Goal: Book appointment/travel/reservation

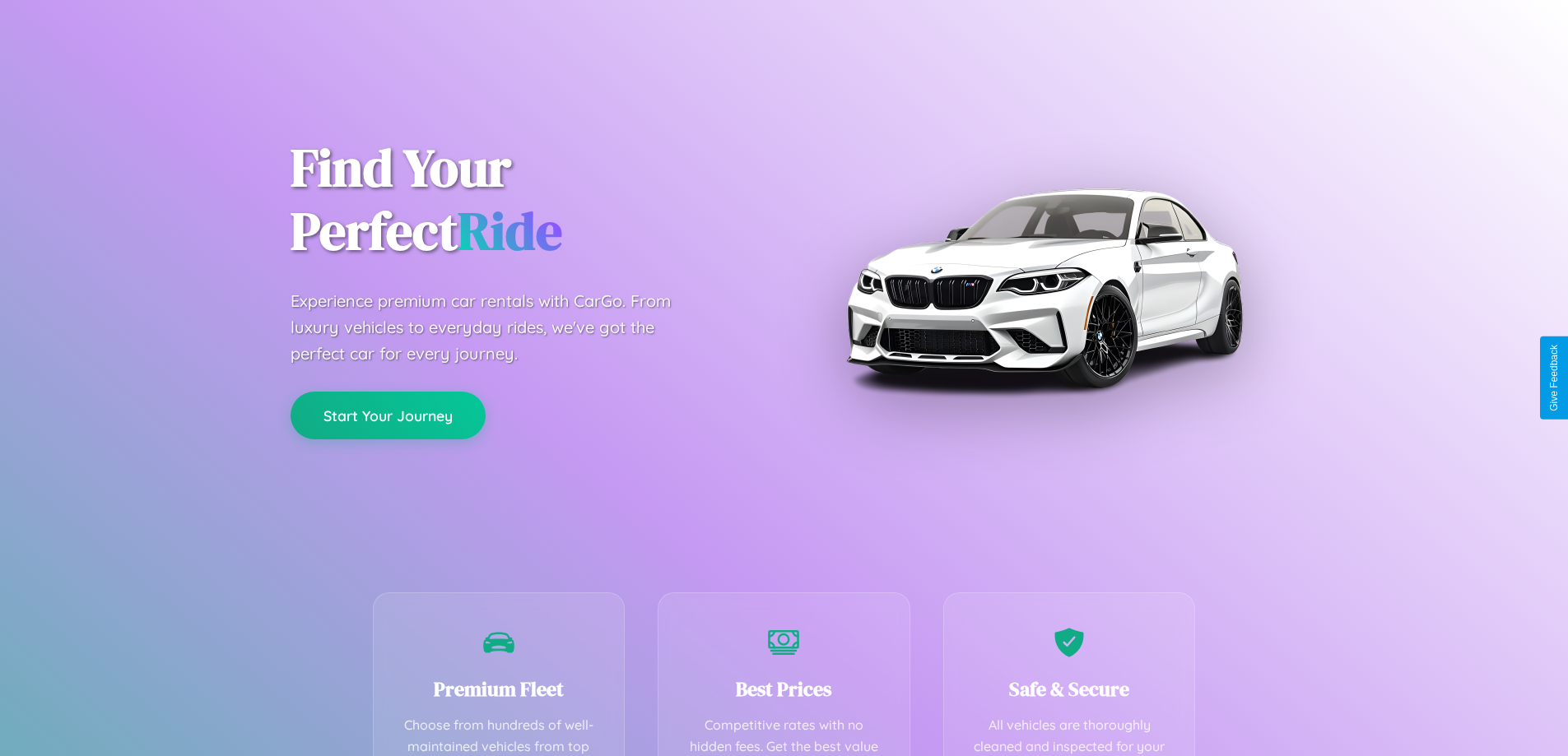
scroll to position [479, 0]
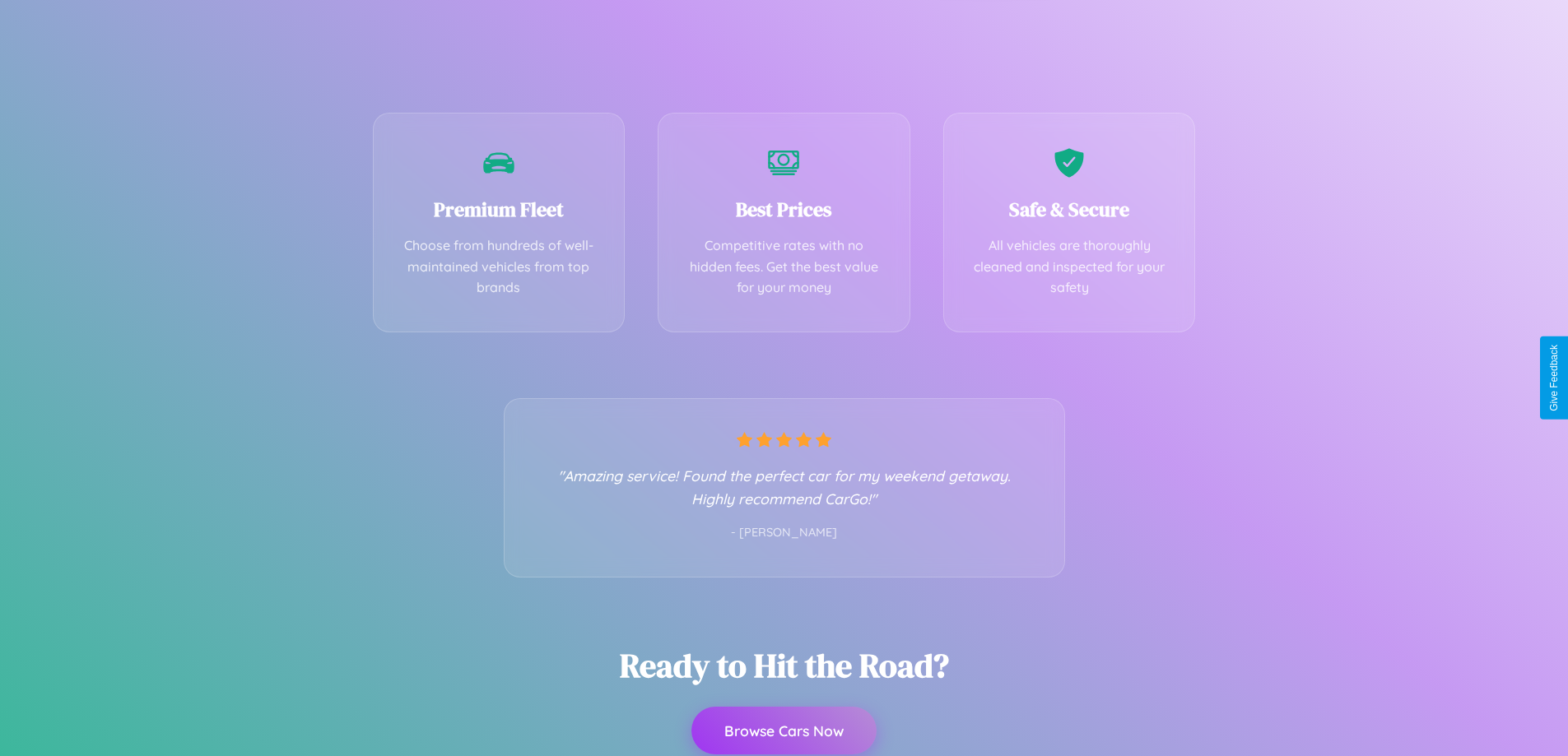
click at [783, 731] on button "Browse Cars Now" at bounding box center [784, 730] width 186 height 48
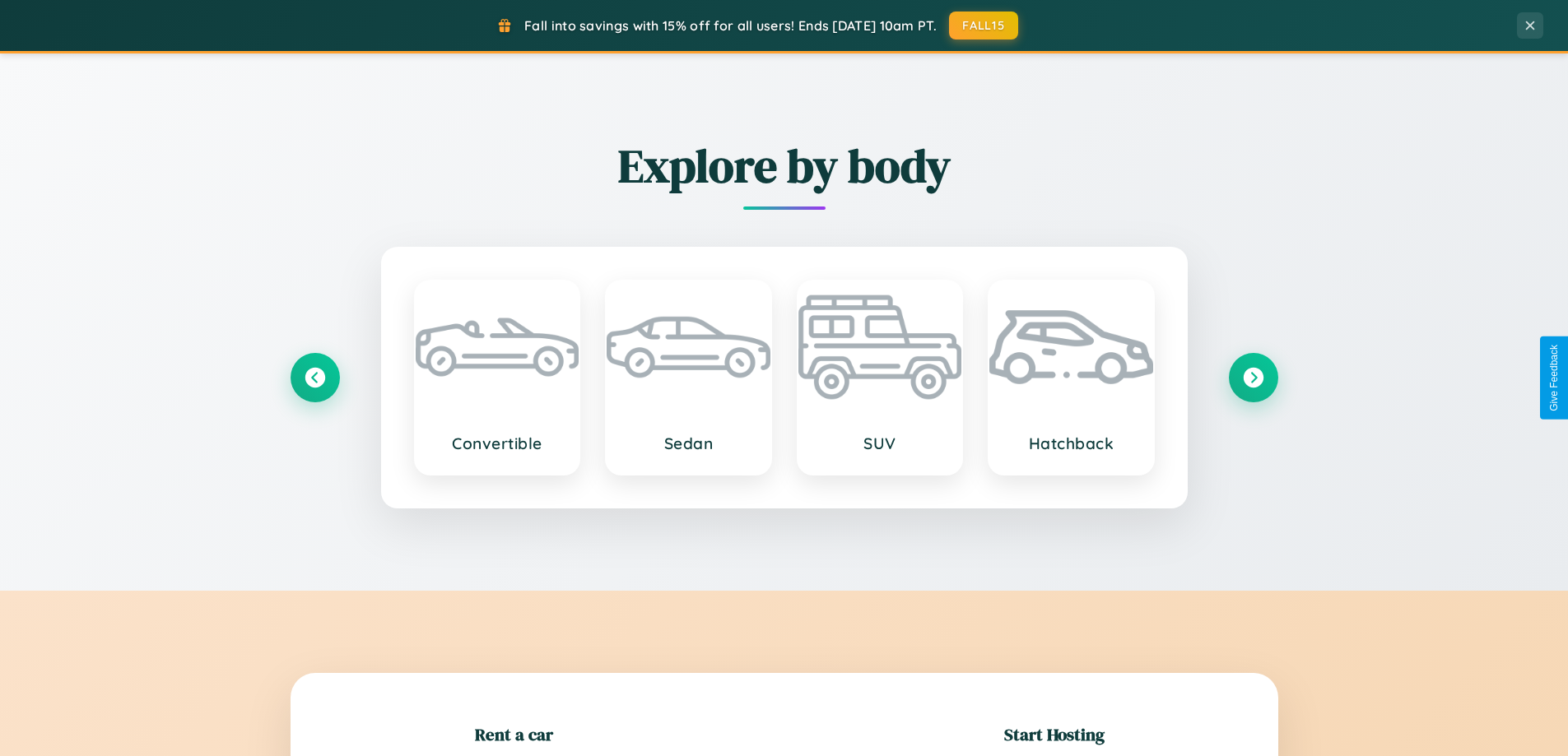
scroll to position [355, 0]
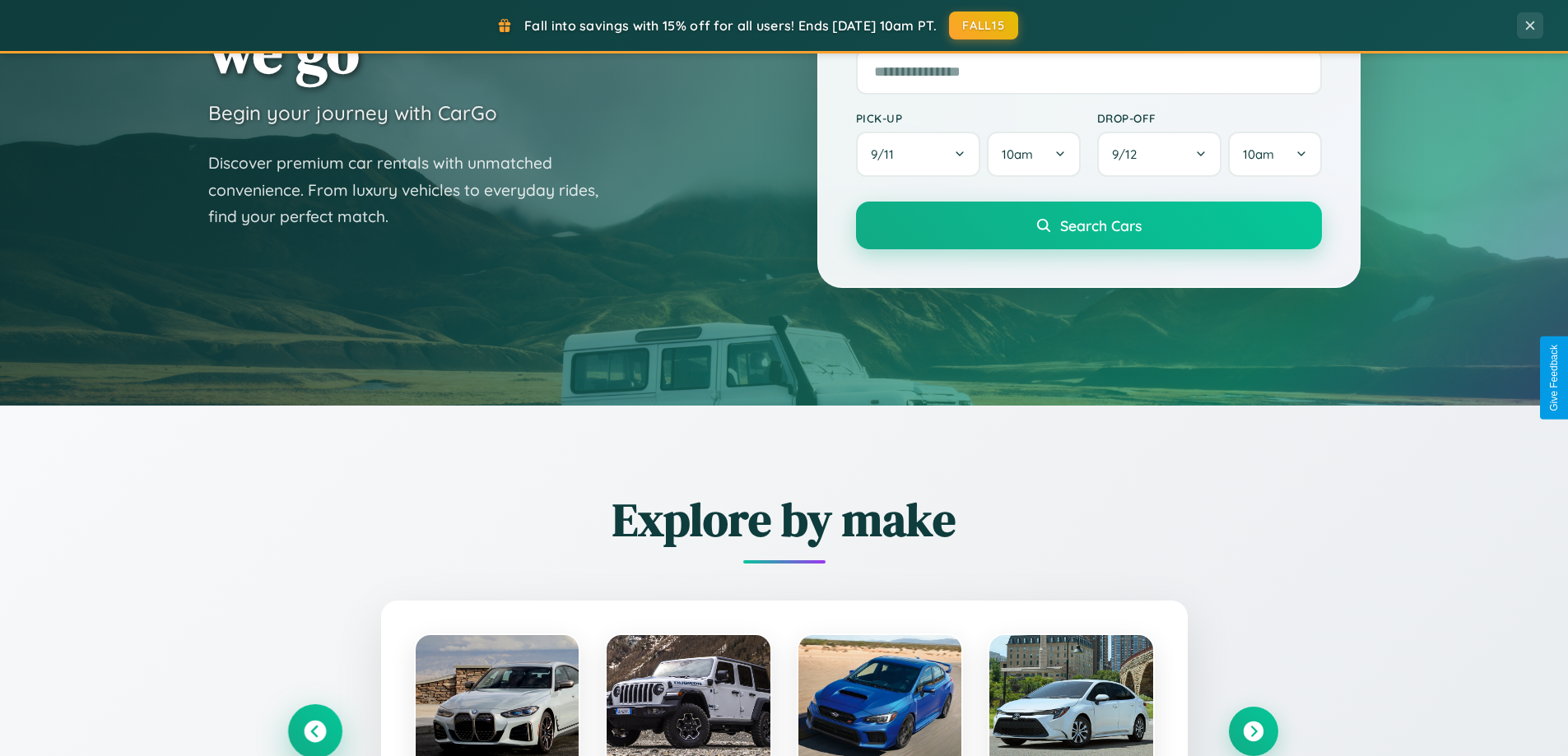
click at [315, 732] on icon at bounding box center [315, 732] width 23 height 23
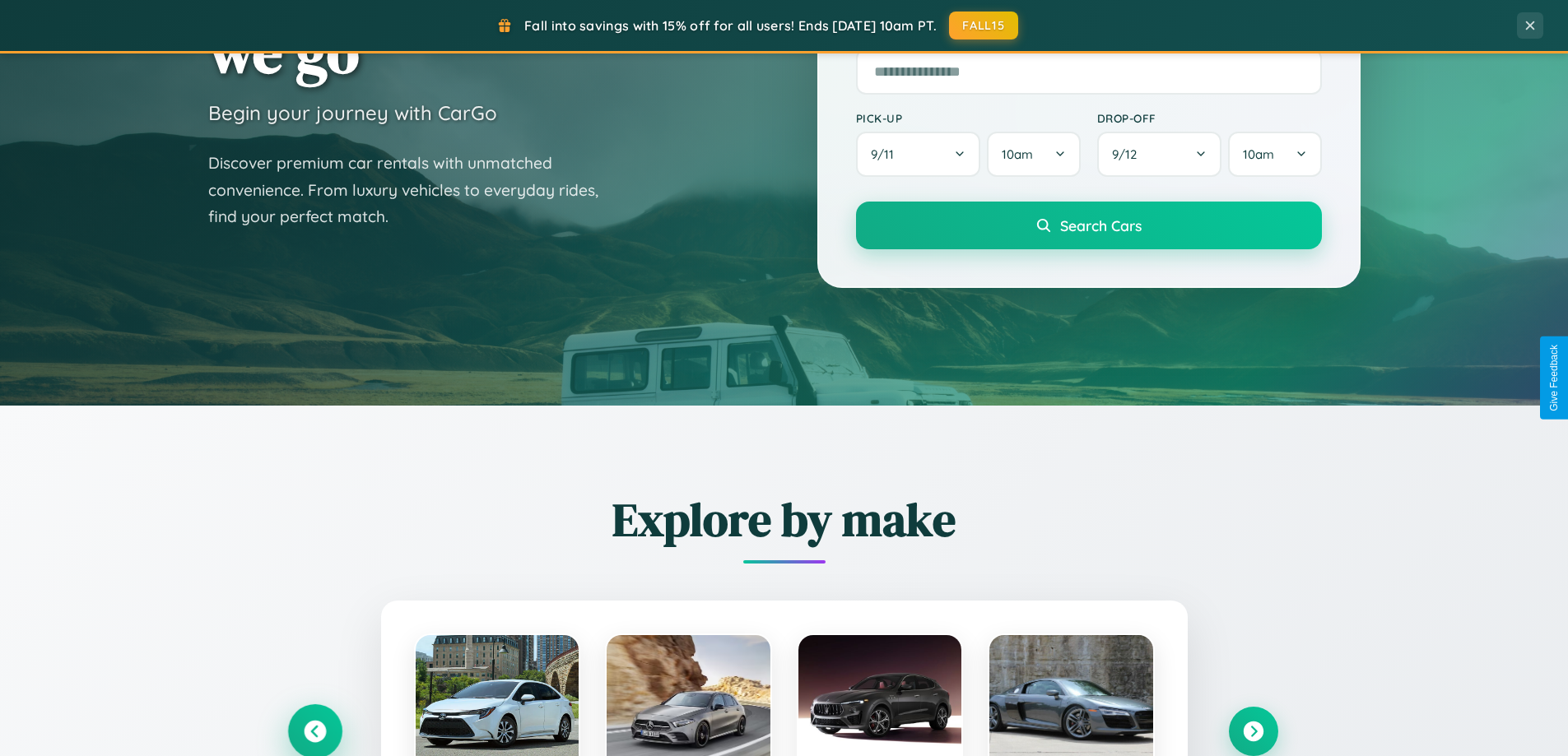
click at [315, 730] on icon at bounding box center [314, 731] width 27 height 27
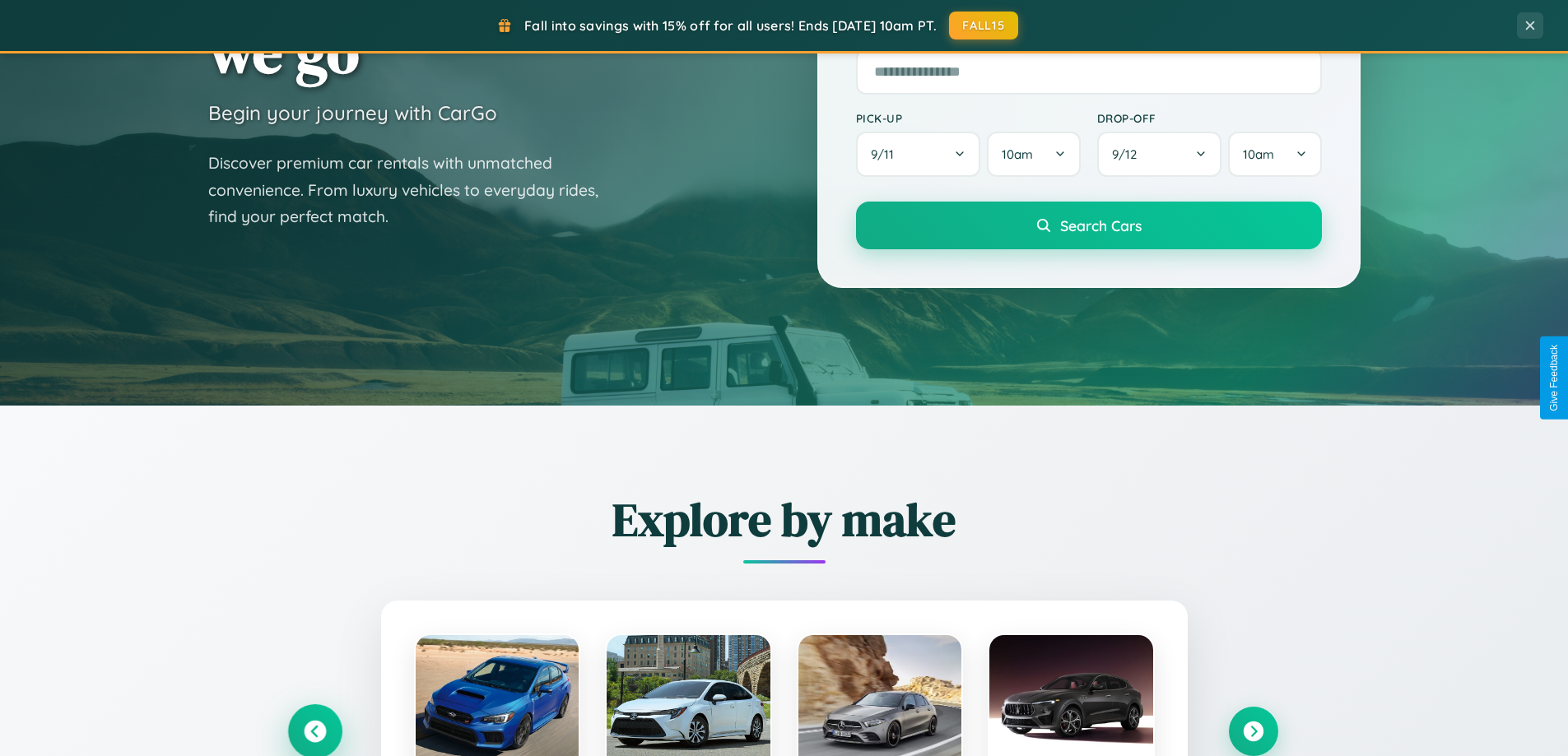
scroll to position [2643, 0]
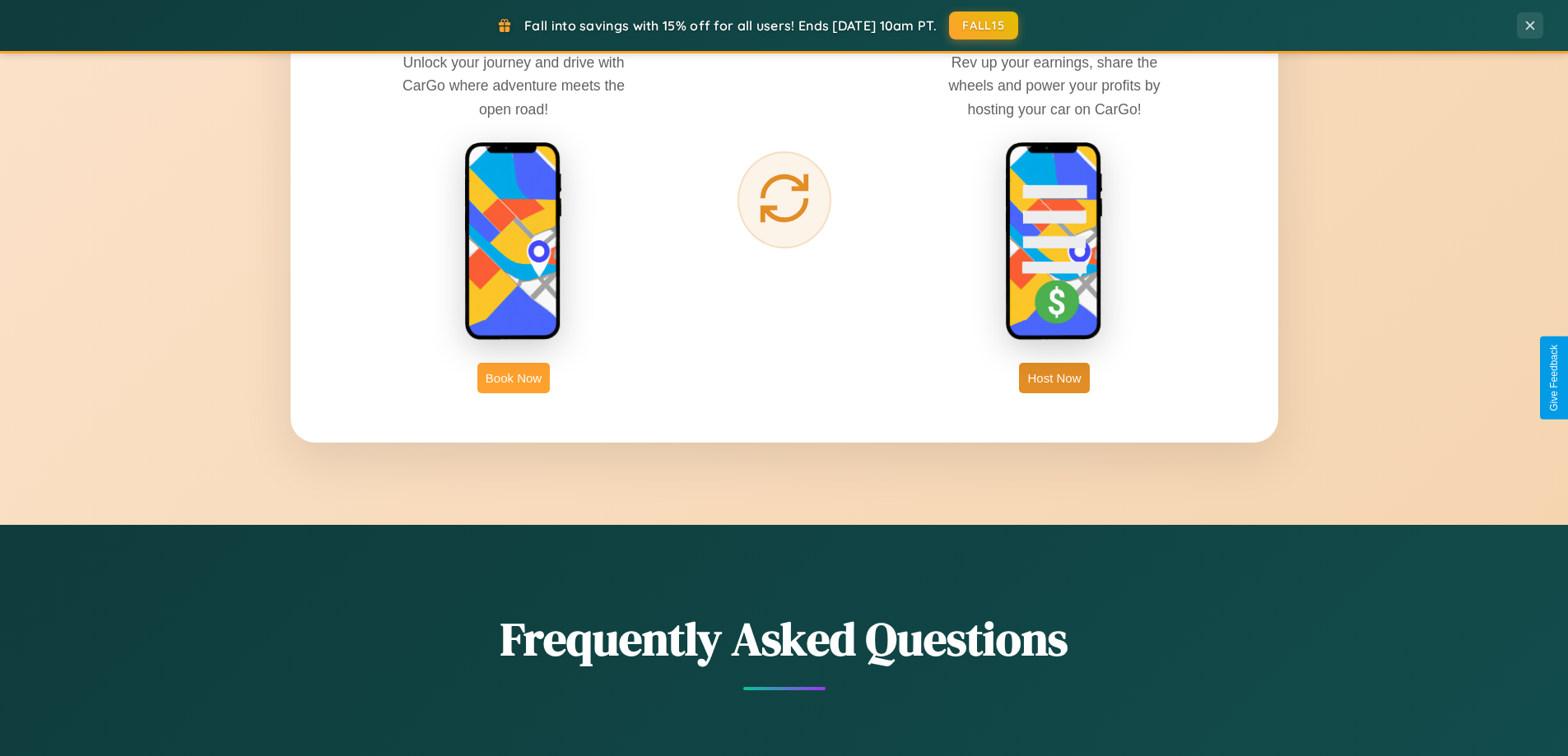
click at [513, 378] on button "Book Now" at bounding box center [513, 378] width 73 height 30
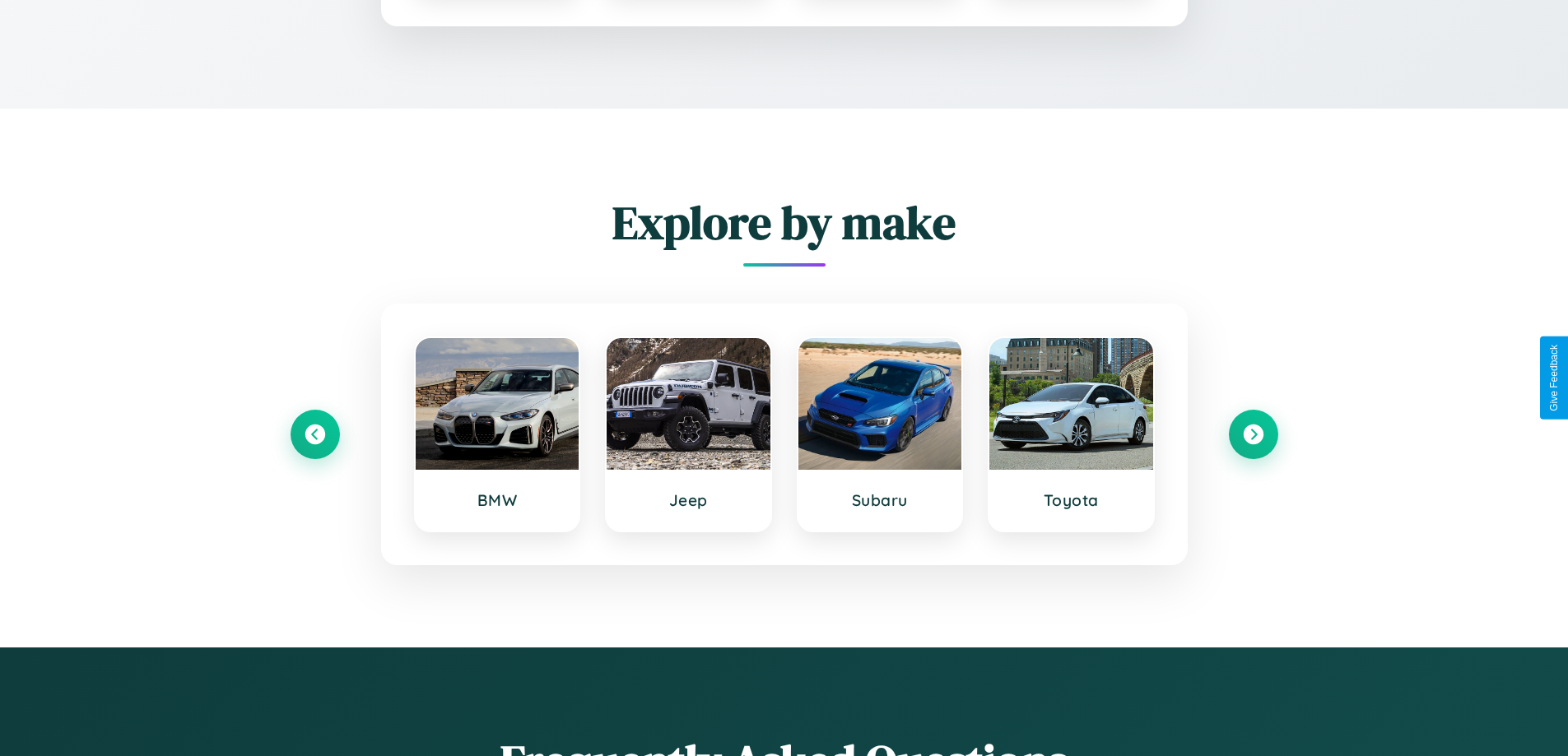
scroll to position [223, 0]
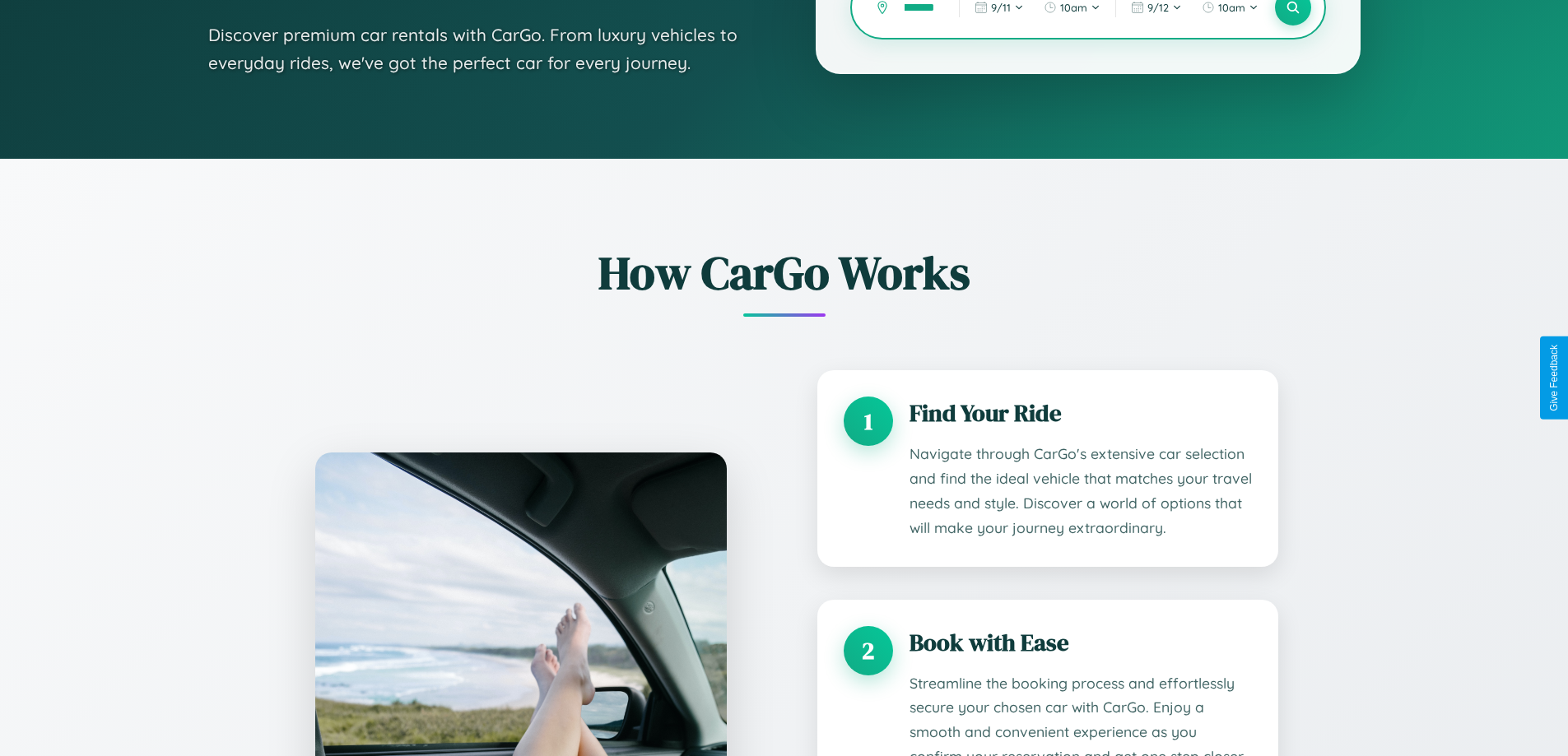
type input "********"
